Goal: Information Seeking & Learning: Understand process/instructions

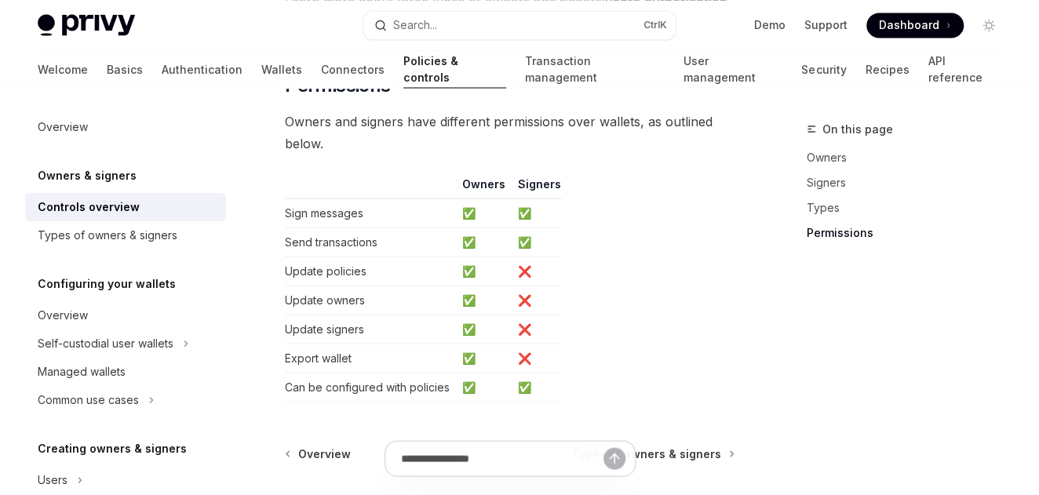
scroll to position [1546, 0]
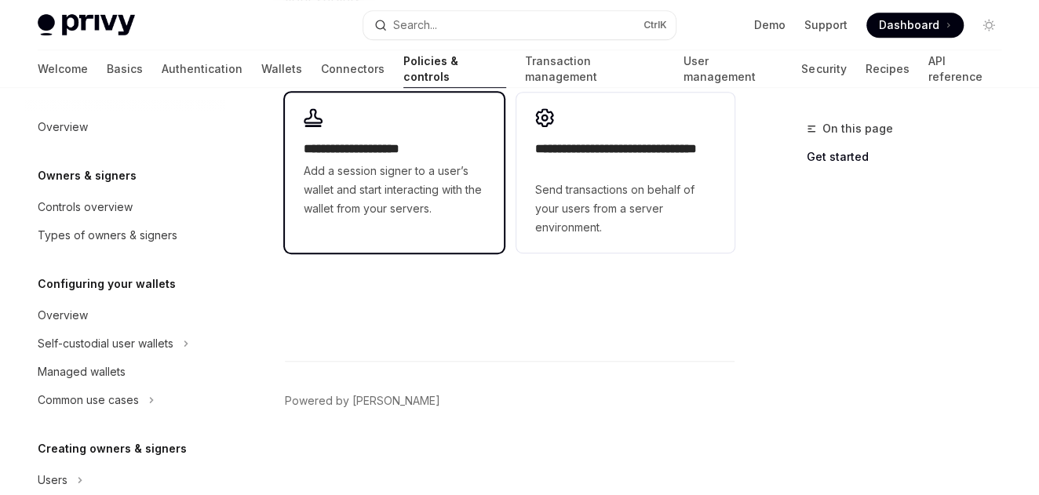
click at [372, 168] on span "Add a session signer to a user’s wallet and start interacting with the wallet f…" at bounding box center [394, 190] width 180 height 56
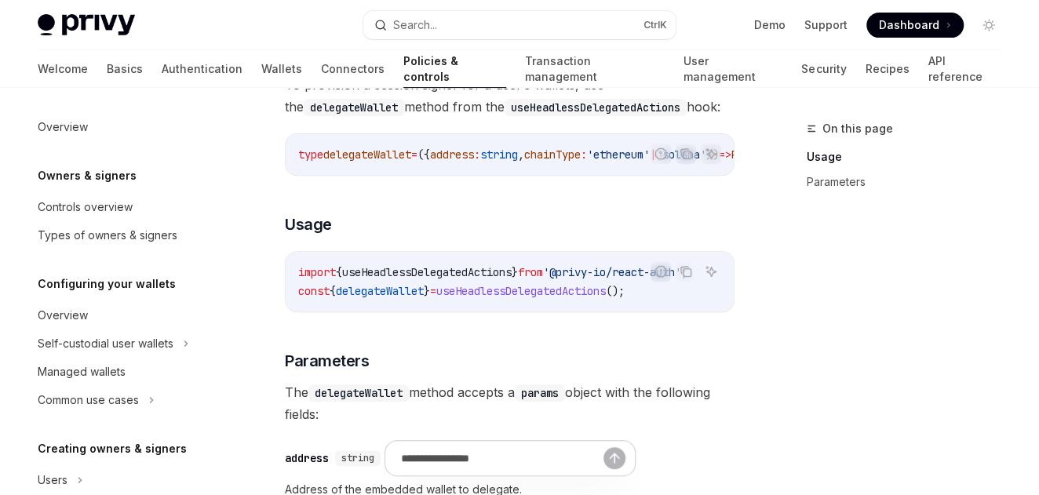
scroll to position [235, 0]
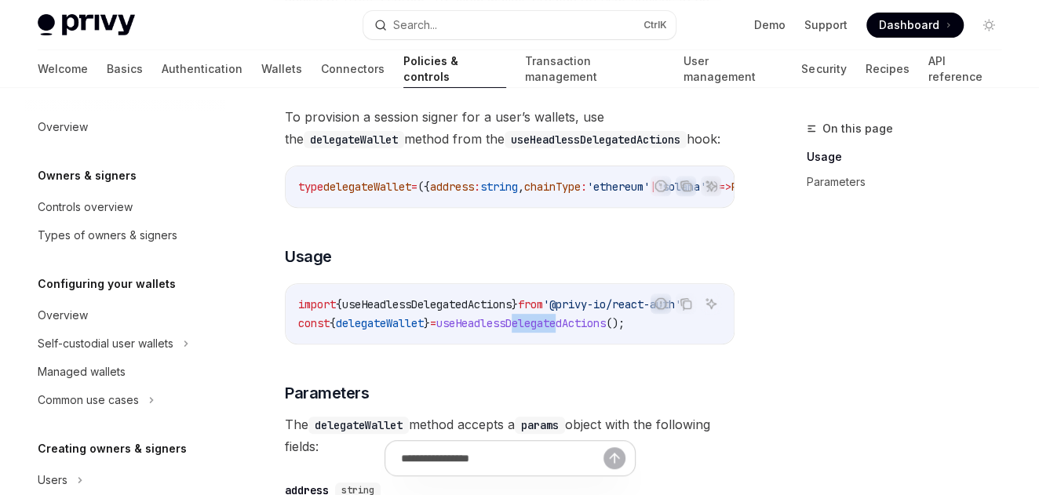
drag, startPoint x: 535, startPoint y: 342, endPoint x: 583, endPoint y: 337, distance: 48.1
click at [583, 337] on div "import { useHeadlessDelegatedActions } from '@privy-io/react-auth' ; const { de…" at bounding box center [510, 314] width 448 height 60
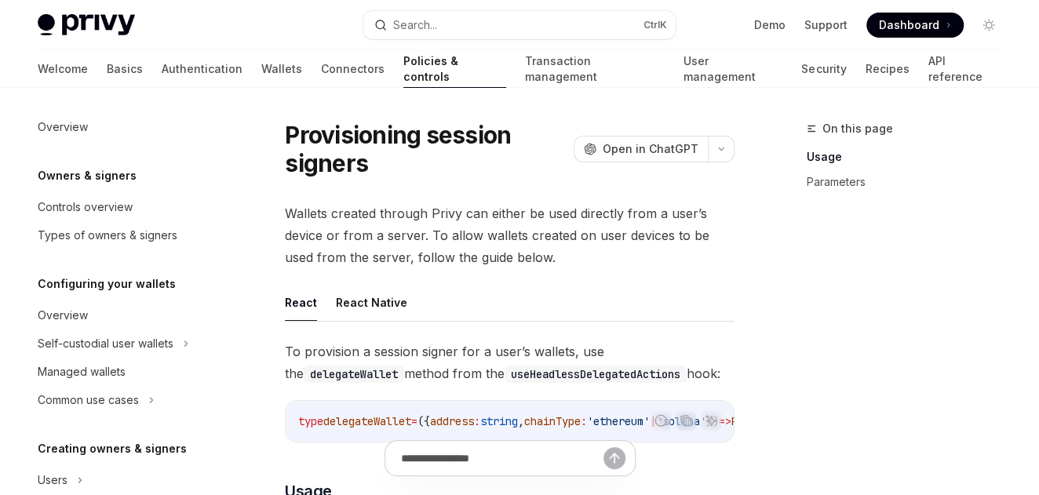
scroll to position [0, 0]
click at [92, 239] on div "Types of owners & signers" at bounding box center [108, 235] width 140 height 19
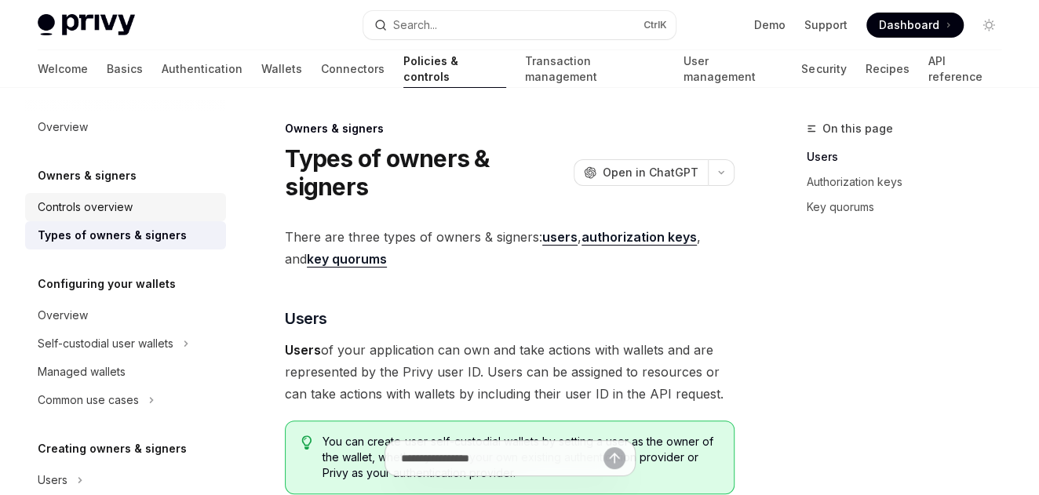
click at [88, 216] on div "Controls overview" at bounding box center [85, 207] width 95 height 19
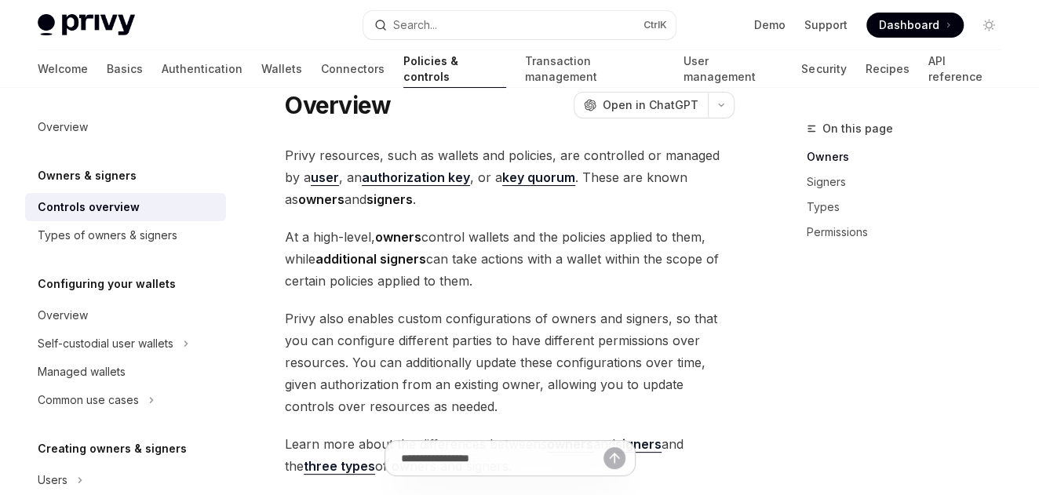
scroll to position [78, 0]
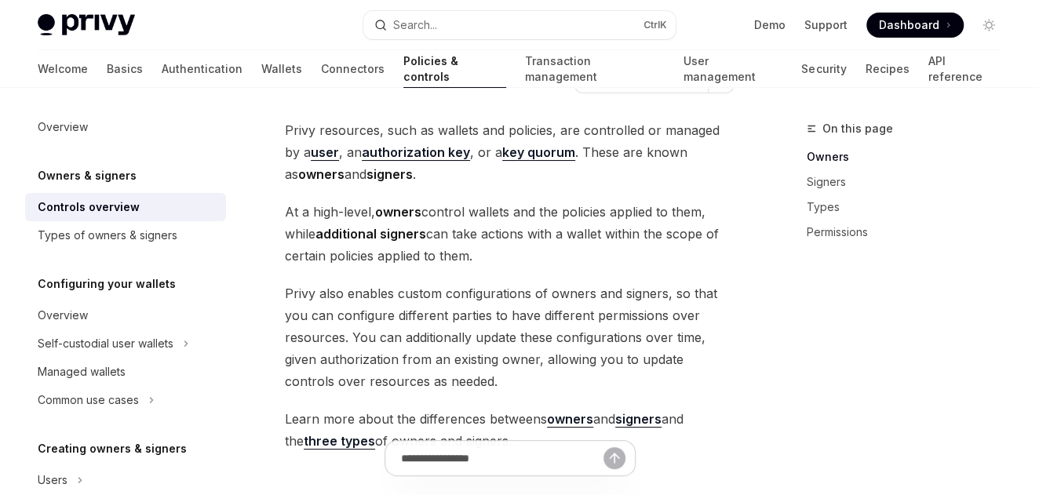
click at [404, 151] on strong "authorization key" at bounding box center [416, 152] width 108 height 16
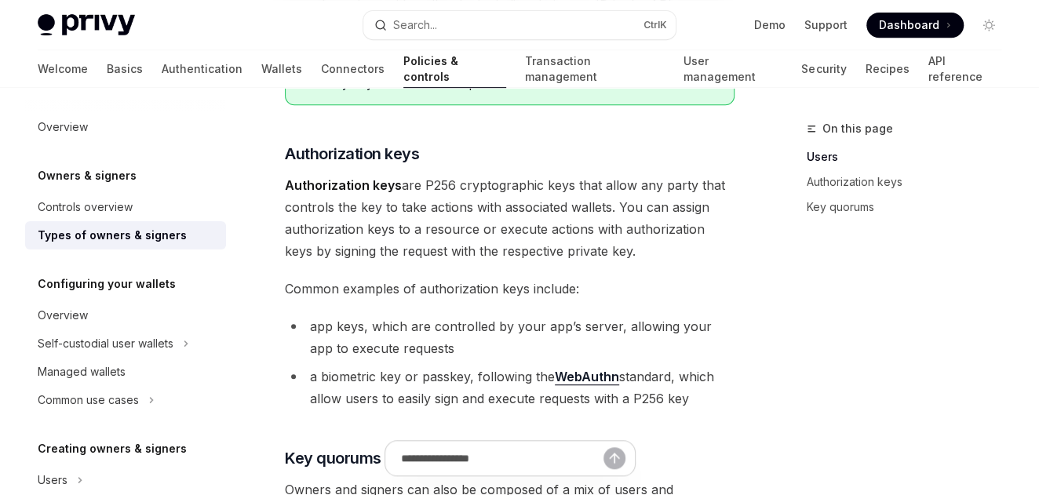
scroll to position [402, 0]
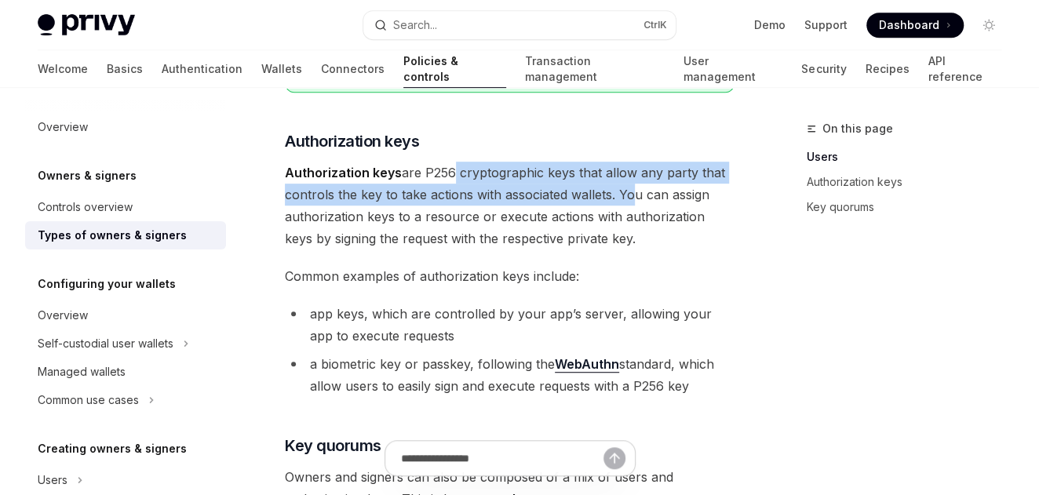
drag, startPoint x: 446, startPoint y: 177, endPoint x: 634, endPoint y: 195, distance: 188.5
click at [634, 195] on span "Authorization keys are P256 cryptographic keys that allow any party that contro…" at bounding box center [510, 206] width 450 height 88
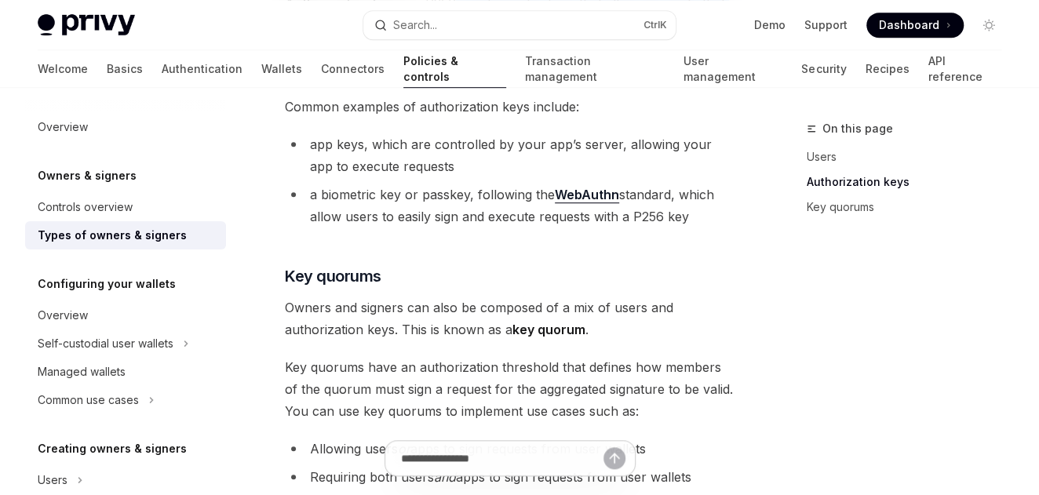
scroll to position [479, 0]
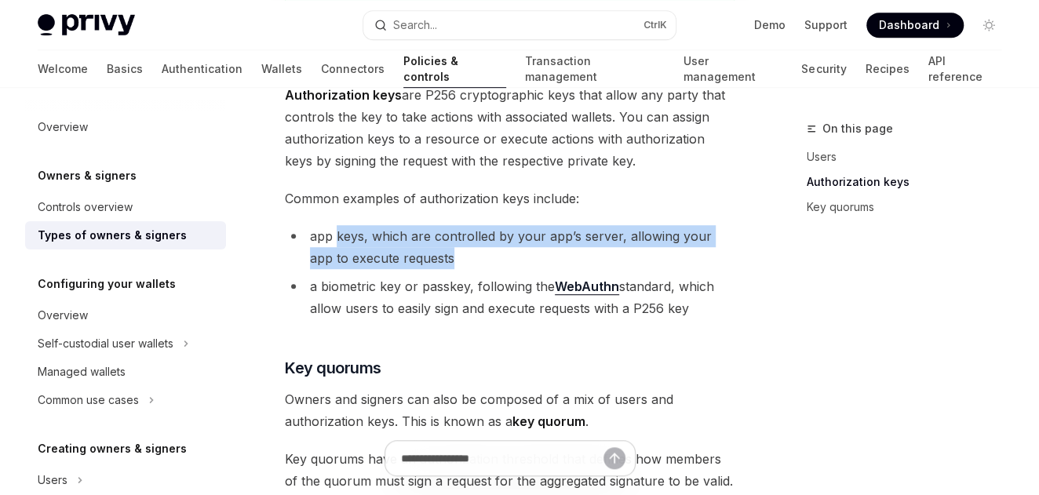
drag, startPoint x: 350, startPoint y: 235, endPoint x: 643, endPoint y: 253, distance: 293.2
click at [643, 253] on li "app keys, which are controlled by your app’s server, allowing your app to execu…" at bounding box center [510, 247] width 450 height 44
drag, startPoint x: 643, startPoint y: 253, endPoint x: 468, endPoint y: 260, distance: 175.1
click at [468, 260] on li "app keys, which are controlled by your app’s server, allowing your app to execu…" at bounding box center [510, 247] width 450 height 44
click at [437, 263] on li "app keys, which are controlled by your app’s server, allowing your app to execu…" at bounding box center [510, 247] width 450 height 44
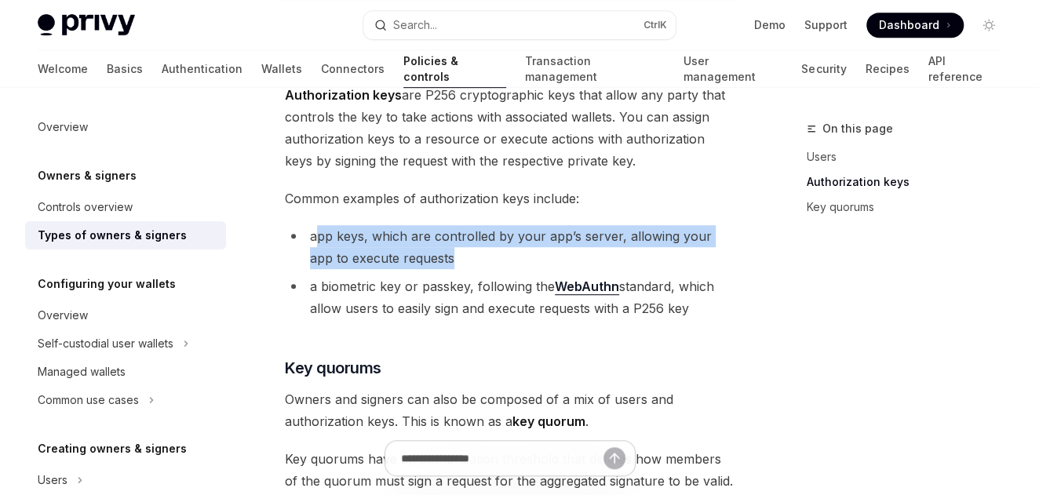
drag, startPoint x: 314, startPoint y: 226, endPoint x: 512, endPoint y: 259, distance: 201.2
click at [512, 259] on li "app keys, which are controlled by your app’s server, allowing your app to execu…" at bounding box center [510, 247] width 450 height 44
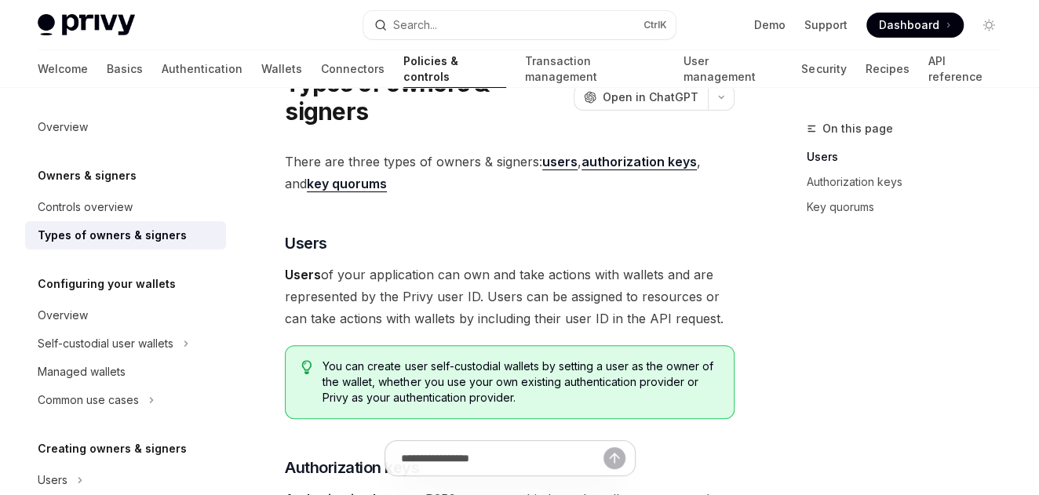
scroll to position [154, 0]
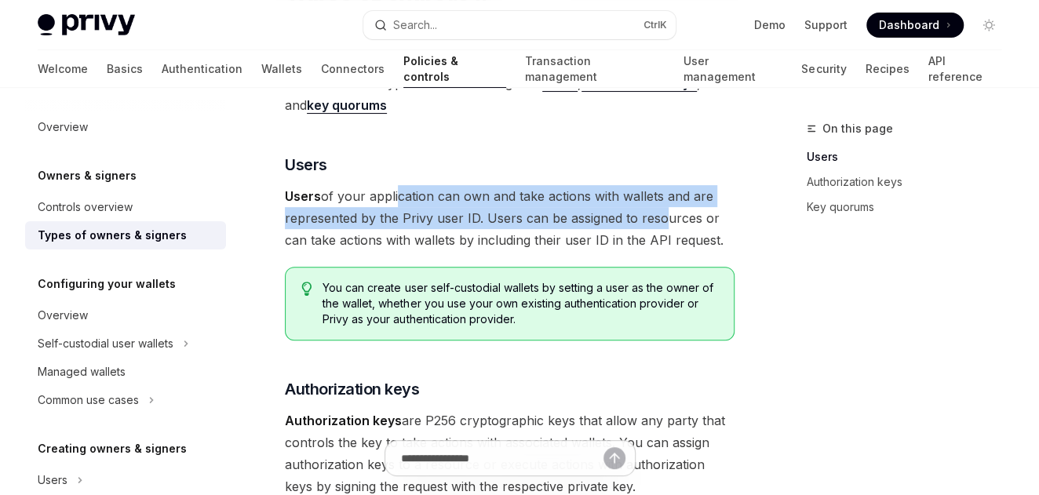
drag, startPoint x: 397, startPoint y: 193, endPoint x: 656, endPoint y: 220, distance: 260.4
click at [656, 220] on span "Users of your application can own and take actions with wallets and are represe…" at bounding box center [510, 218] width 450 height 66
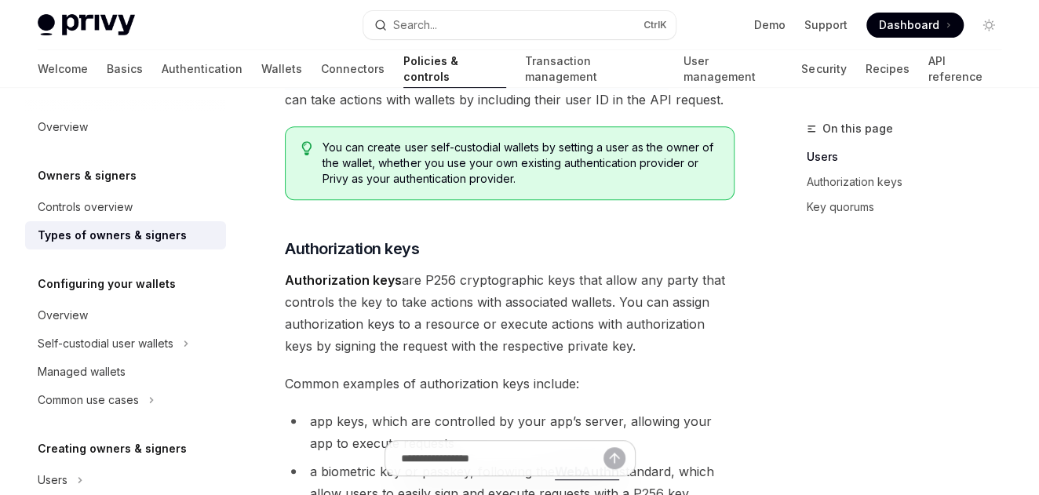
scroll to position [311, 0]
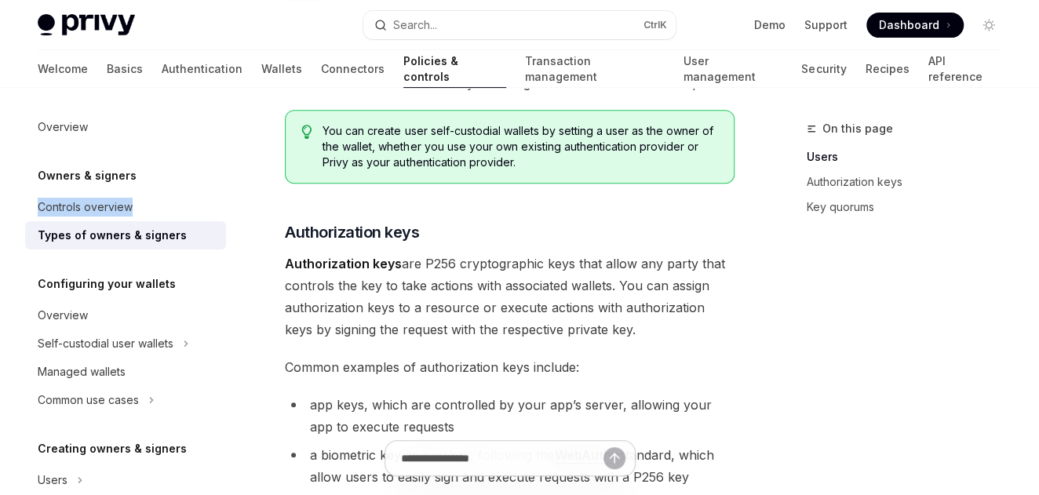
drag, startPoint x: 236, startPoint y: 168, endPoint x: 236, endPoint y: 192, distance: 24.3
click at [236, 192] on div "Overview Owners & signers Controls overview Types of owners & signers Configuri…" at bounding box center [138, 291] width 226 height 407
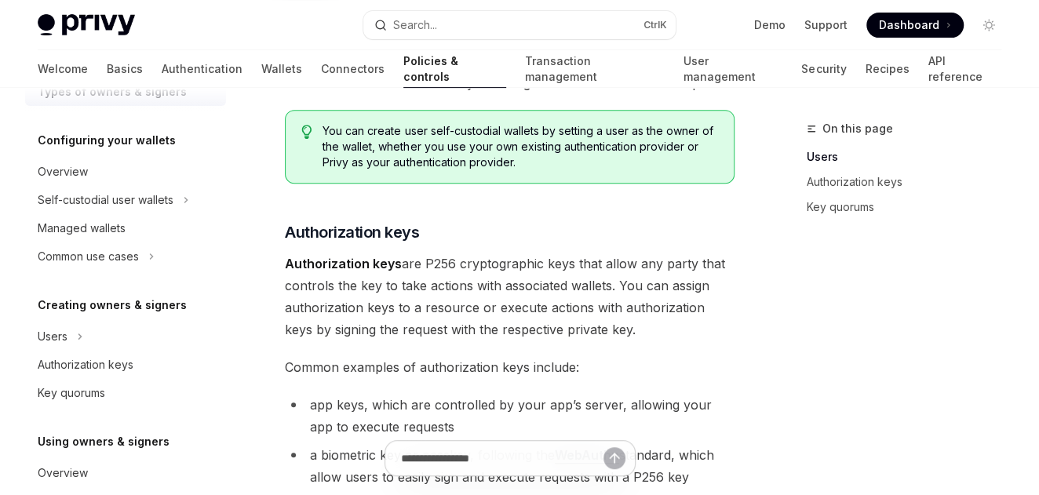
scroll to position [160, 0]
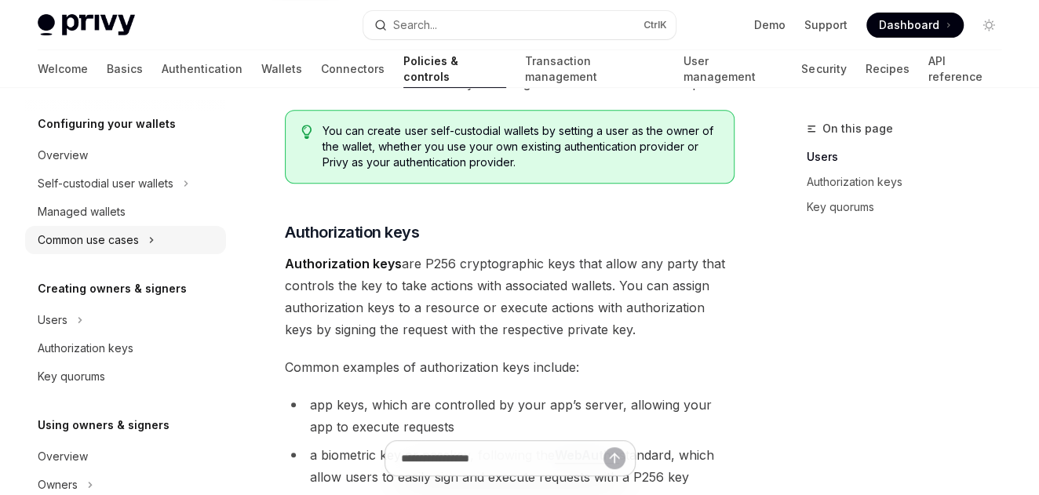
click at [130, 239] on div "Common use cases" at bounding box center [88, 240] width 101 height 19
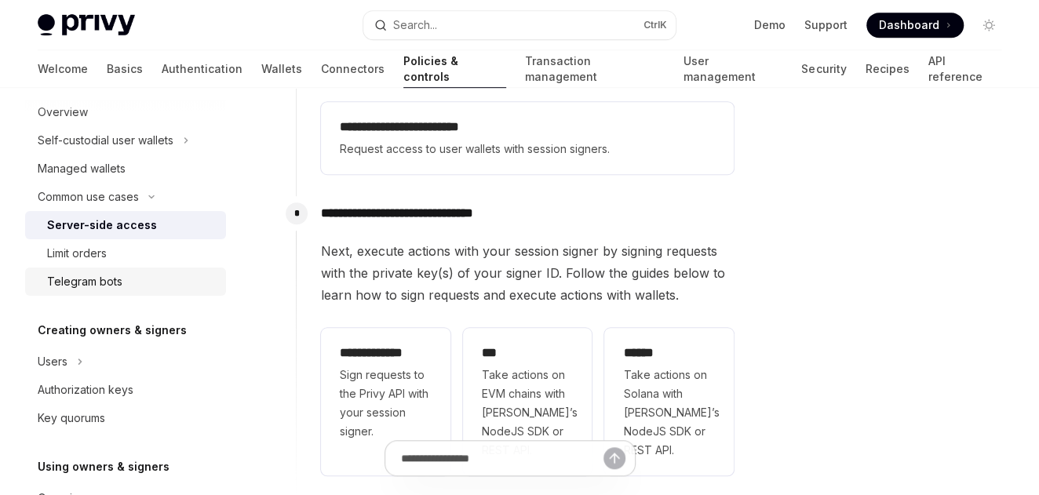
scroll to position [318, 0]
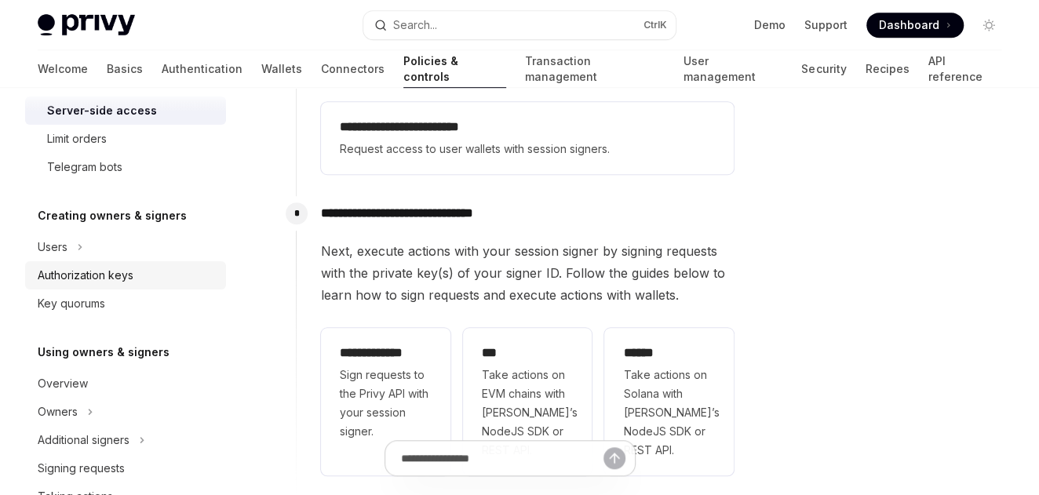
click at [117, 279] on div "Authorization keys" at bounding box center [86, 275] width 96 height 19
type textarea "*"
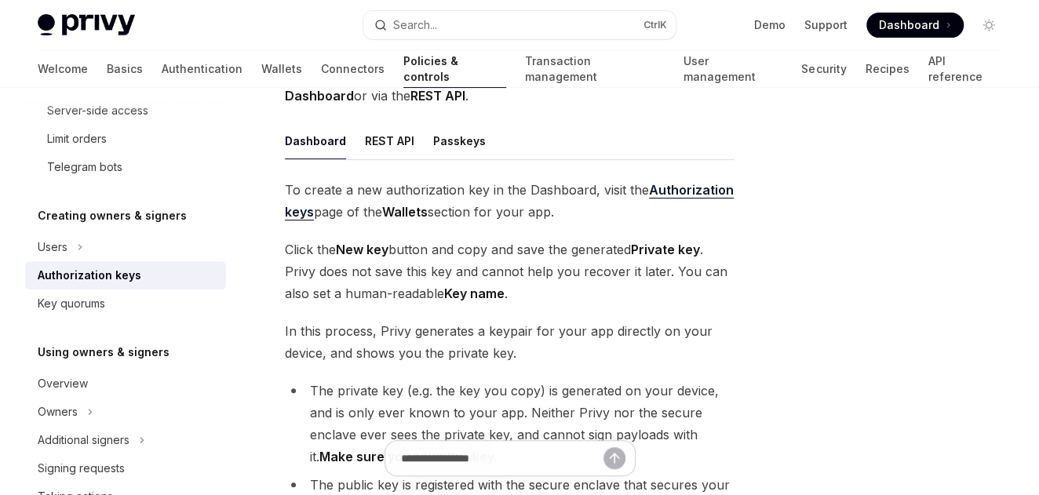
scroll to position [235, 0]
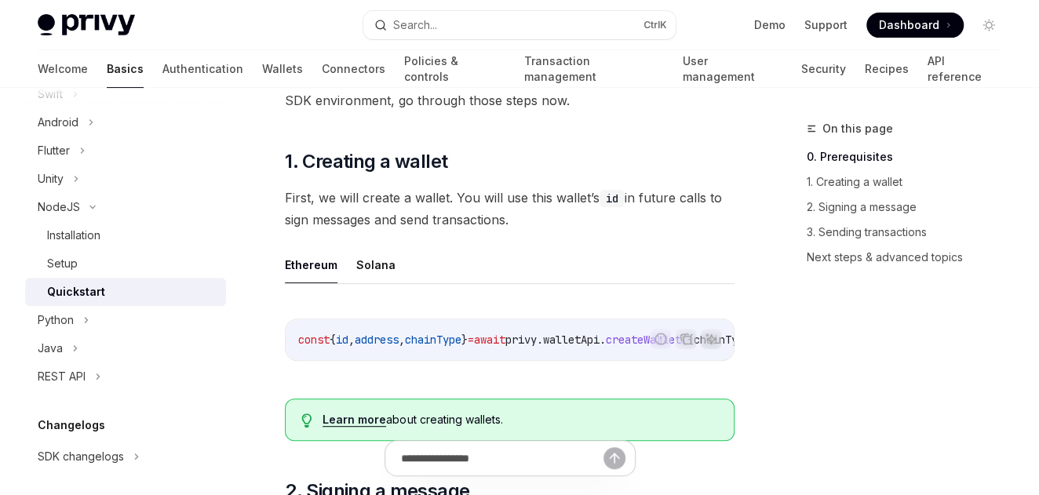
scroll to position [235, 0]
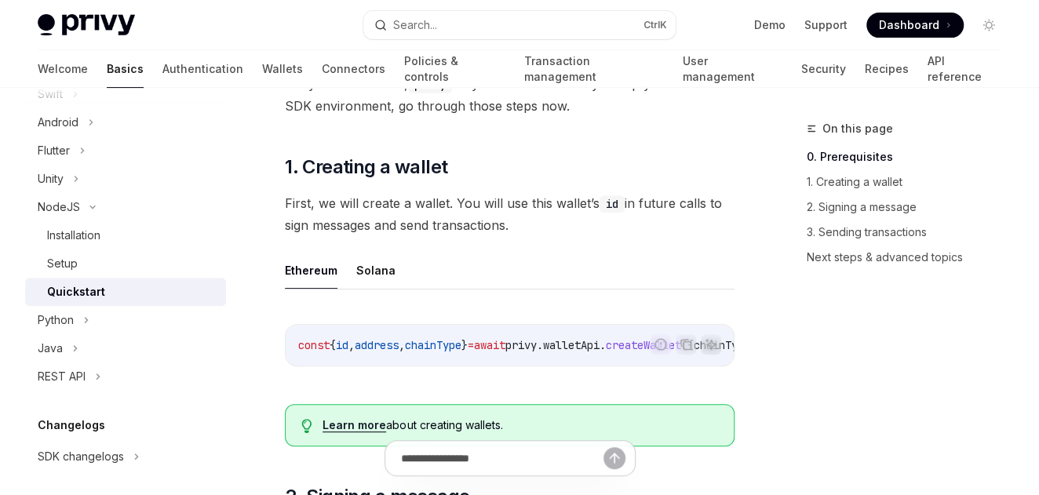
drag, startPoint x: 322, startPoint y: 197, endPoint x: 570, endPoint y: 228, distance: 249.9
click at [570, 228] on span "First, we will create a wallet. You will use this wallet’s id in future calls t…" at bounding box center [510, 214] width 450 height 44
drag, startPoint x: 570, startPoint y: 228, endPoint x: 478, endPoint y: 233, distance: 91.9
click at [478, 233] on span "First, we will create a wallet. You will use this wallet’s id in future calls t…" at bounding box center [510, 214] width 450 height 44
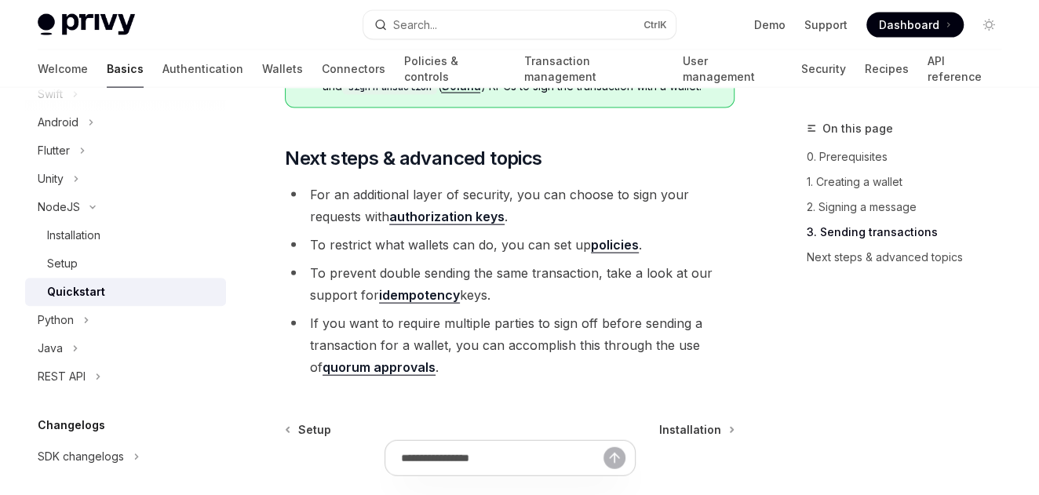
scroll to position [1814, 0]
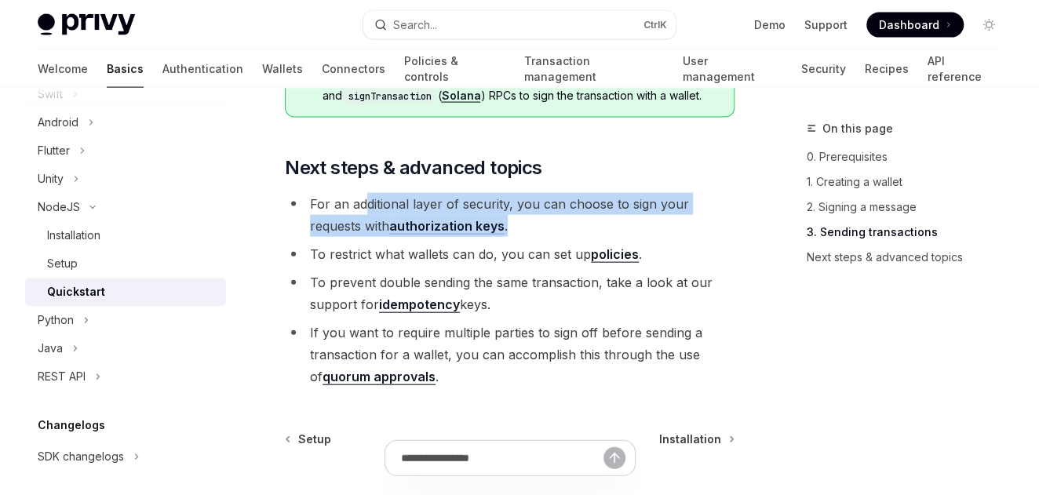
drag, startPoint x: 416, startPoint y: 216, endPoint x: 556, endPoint y: 235, distance: 141.8
click at [556, 235] on li "For an additional layer of security, you can choose to sign your requests with …" at bounding box center [510, 215] width 450 height 44
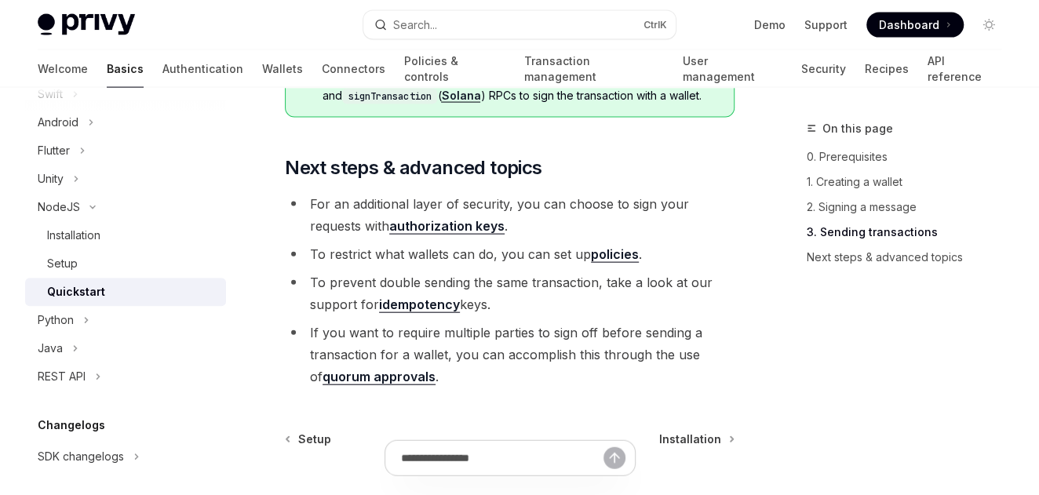
drag, startPoint x: 556, startPoint y: 235, endPoint x: 498, endPoint y: 293, distance: 81.6
click at [499, 293] on li "To prevent double sending the same transaction, take a look at our support for …" at bounding box center [510, 293] width 450 height 44
drag, startPoint x: 439, startPoint y: 272, endPoint x: 301, endPoint y: 271, distance: 137.3
click at [301, 265] on li "To restrict what wallets can do, you can set up policies ." at bounding box center [510, 254] width 450 height 22
click at [550, 315] on li "To prevent double sending the same transaction, take a look at our support for …" at bounding box center [510, 293] width 450 height 44
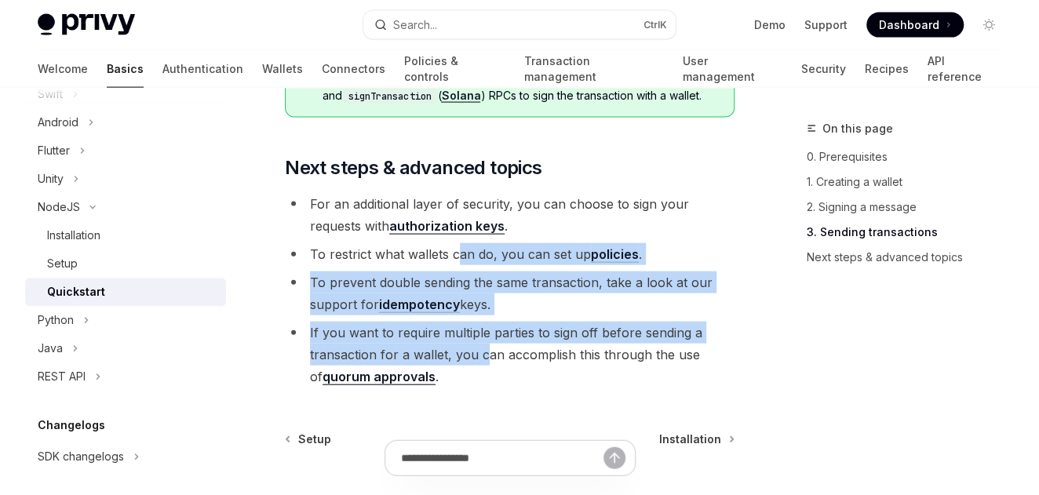
drag, startPoint x: 482, startPoint y: 366, endPoint x: 456, endPoint y: 260, distance: 109.8
click at [456, 260] on ul "For an additional layer of security, you can choose to sign your requests with …" at bounding box center [510, 290] width 450 height 195
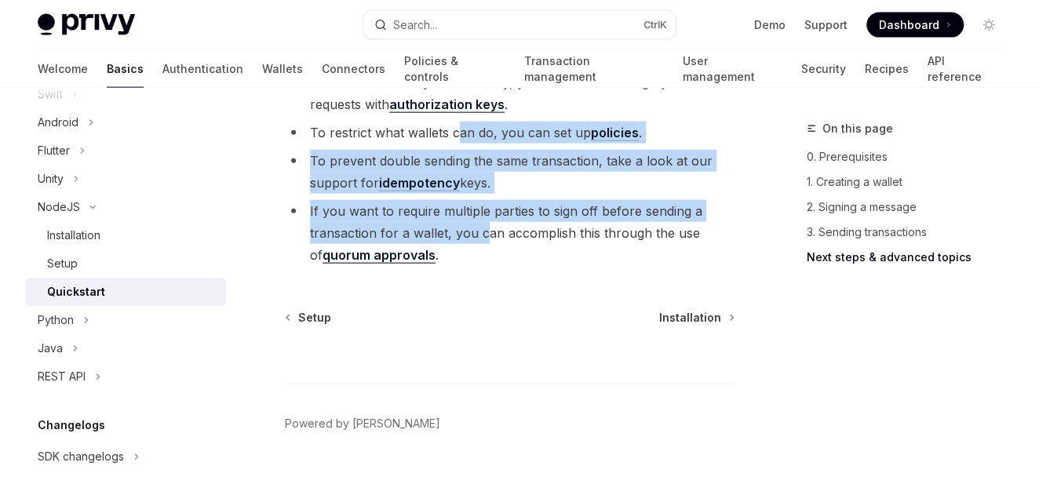
scroll to position [1971, 0]
